Goal: Task Accomplishment & Management: Manage account settings

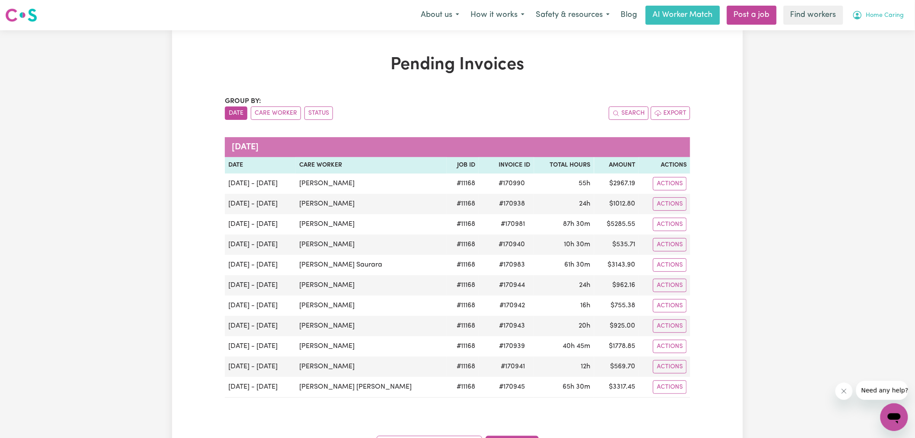
click at [876, 16] on span "Home Caring" at bounding box center [885, 16] width 38 height 10
click at [870, 55] on link "Logout" at bounding box center [875, 50] width 68 height 16
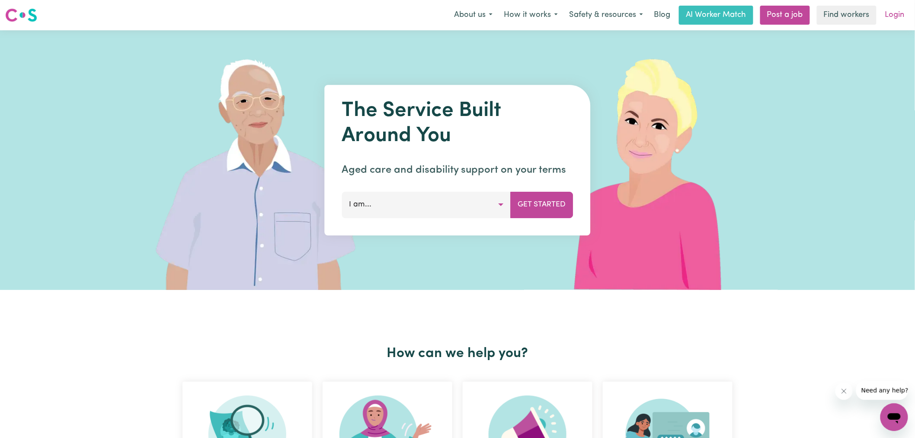
click at [894, 24] on link "Login" at bounding box center [895, 15] width 30 height 19
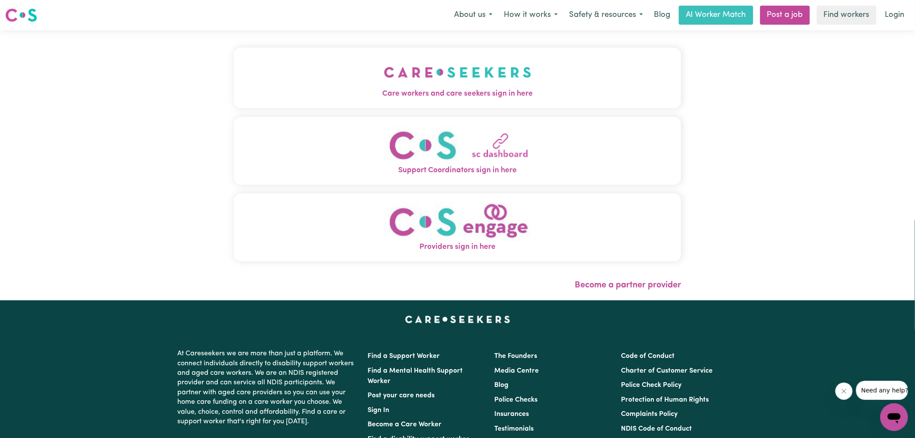
click at [506, 74] on button "Care workers and care seekers sign in here" at bounding box center [457, 78] width 447 height 61
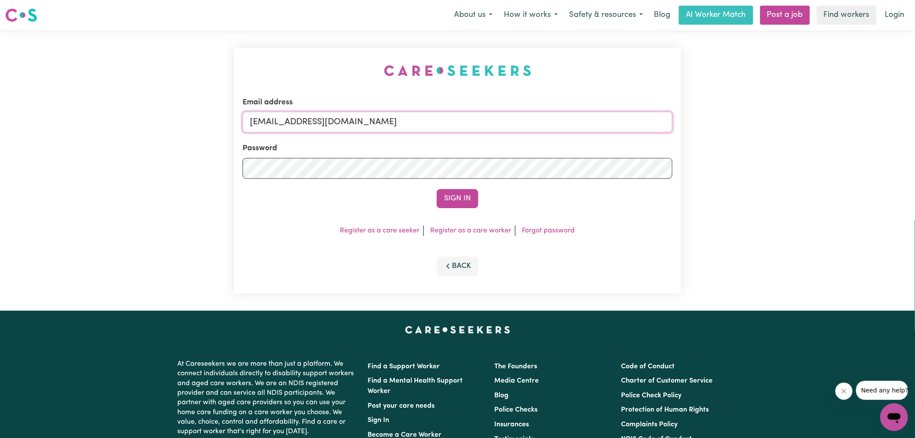
drag, startPoint x: 304, startPoint y: 121, endPoint x: 786, endPoint y: 141, distance: 483.1
click at [786, 141] on div "Email address SUPERUSER~homecaringHD@careseekers.com.au Password Sign In Regist…" at bounding box center [457, 170] width 915 height 280
type input "SUPERUSER~DominicHCHD@careseekers.com.au"
click at [437, 189] on button "Sign In" at bounding box center [458, 198] width 42 height 19
